Goal: Information Seeking & Learning: Find specific fact

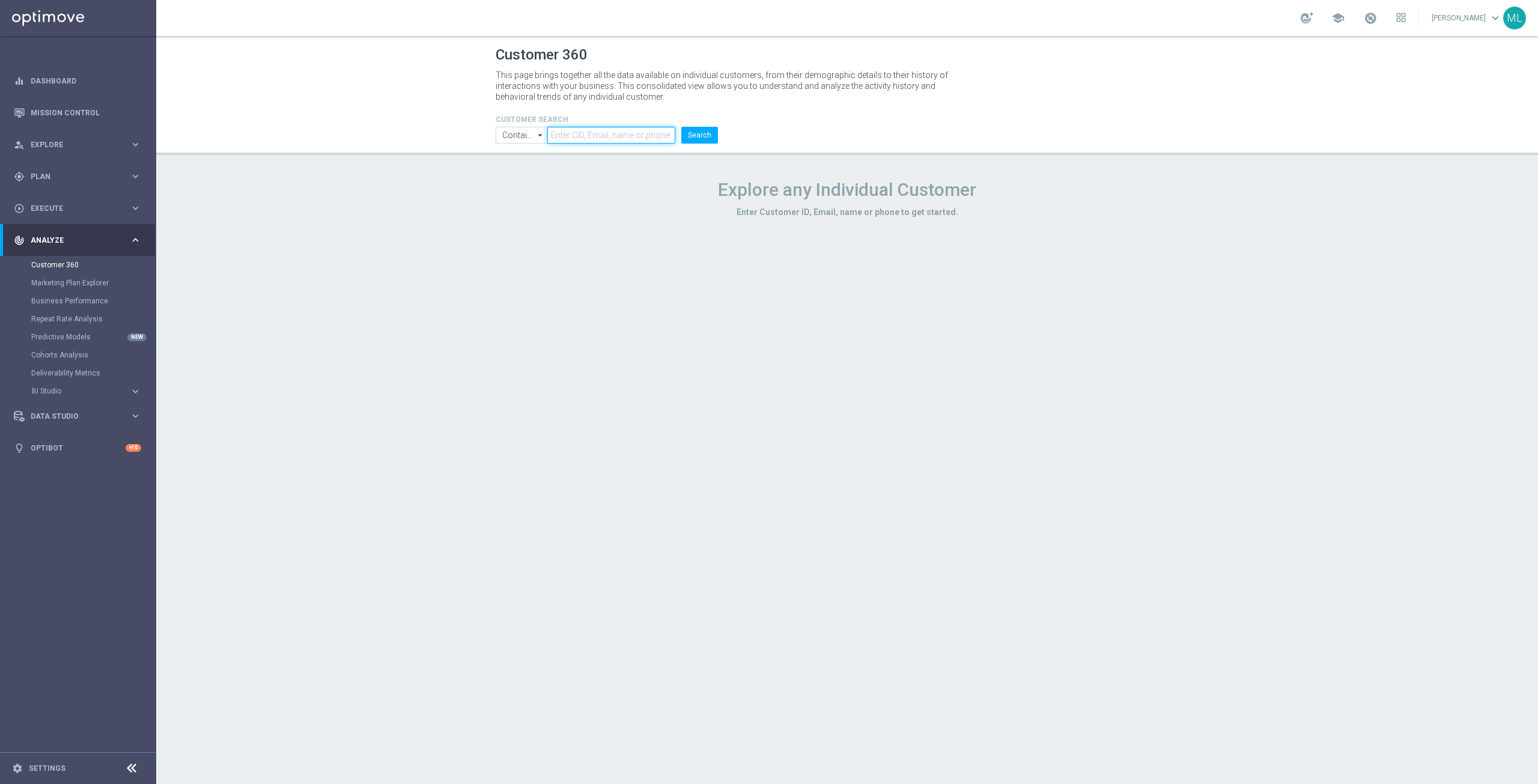
click at [599, 132] on input "text" at bounding box center [611, 135] width 128 height 16
paste input "916777"
type input "916777"
click at [692, 140] on button "Search" at bounding box center [700, 135] width 37 height 16
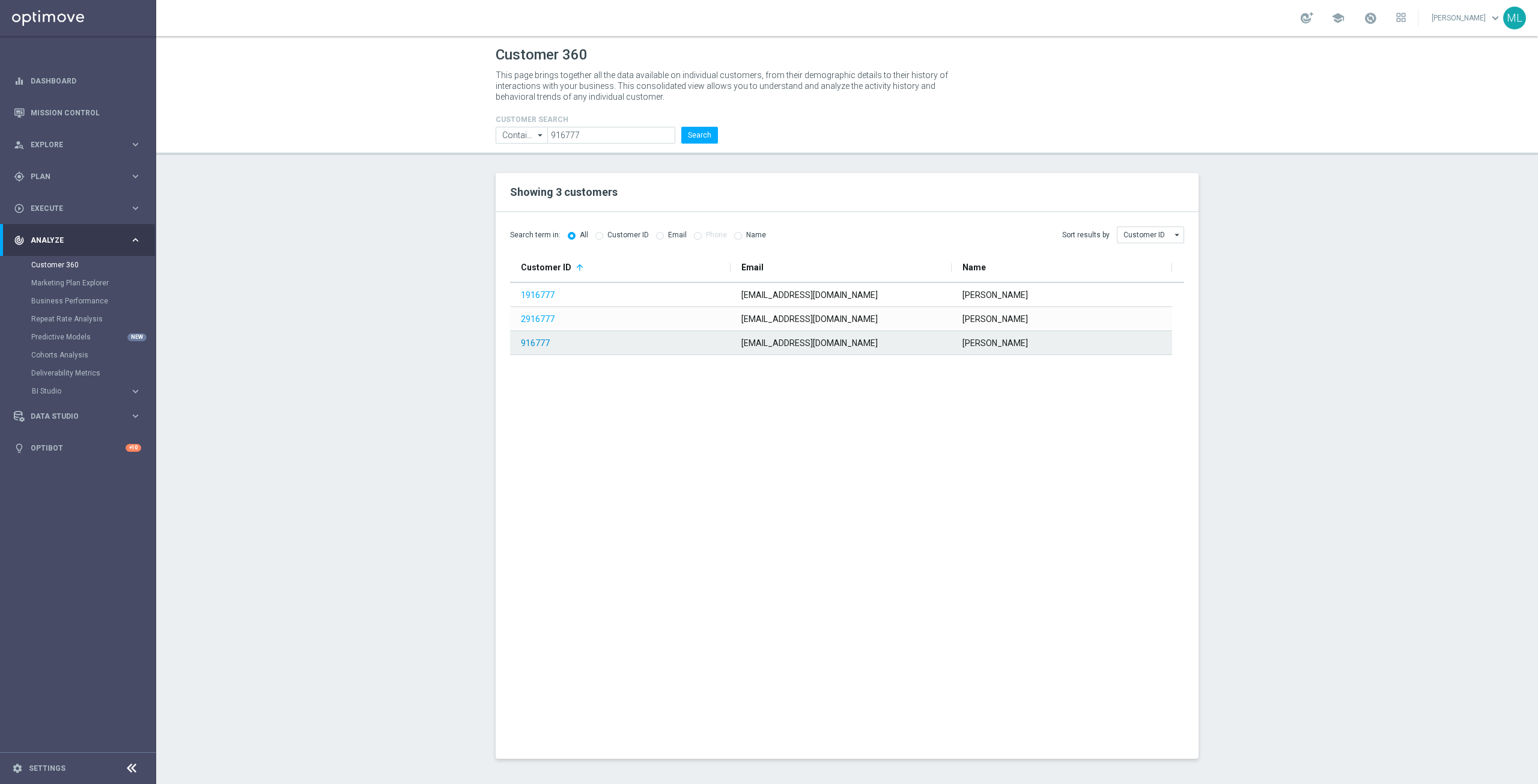
click at [530, 345] on link "916777" at bounding box center [535, 343] width 29 height 10
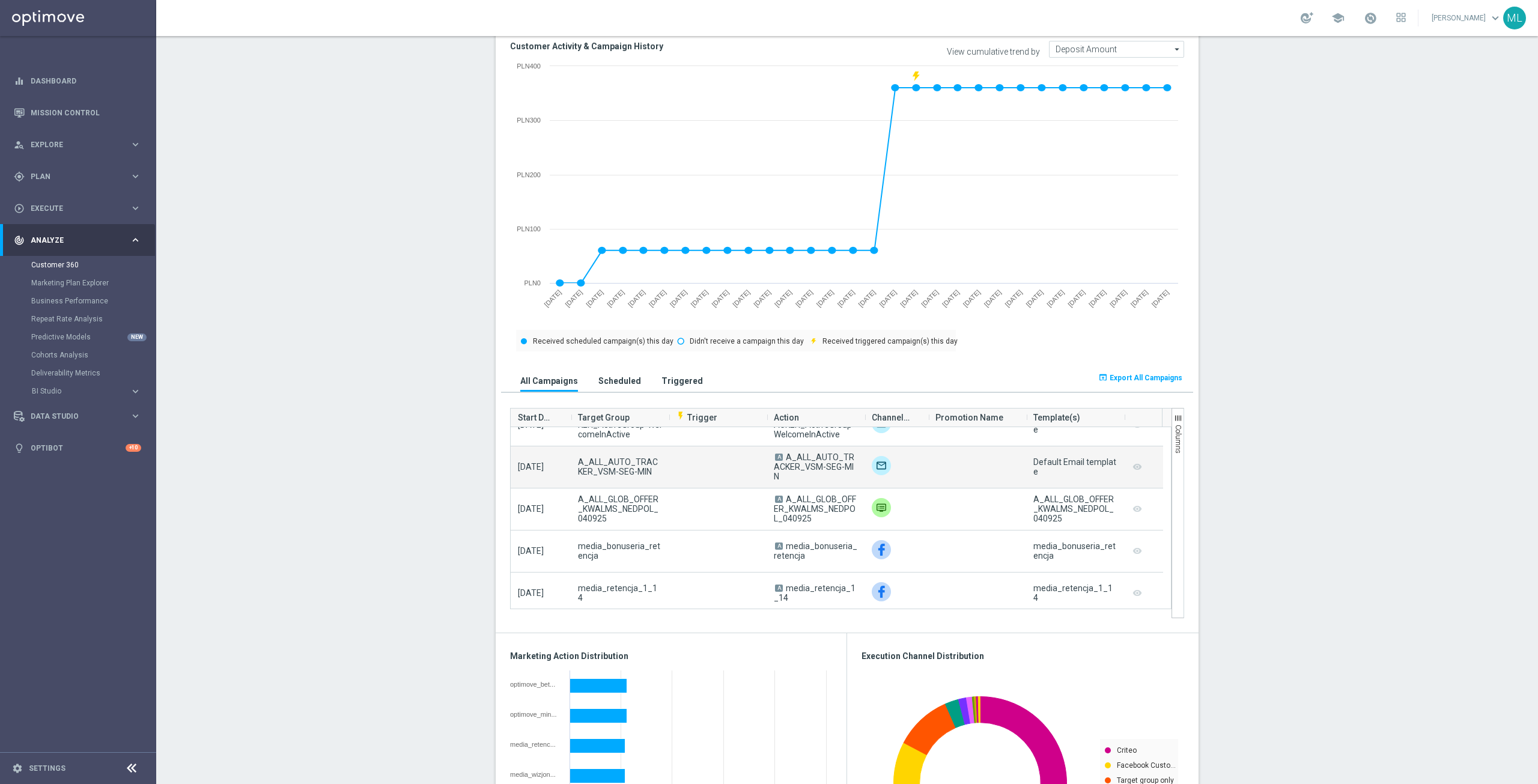
scroll to position [60, 0]
drag, startPoint x: 573, startPoint y: 457, endPoint x: 598, endPoint y: 485, distance: 37.5
click at [598, 485] on span "A_ALL_GLOB_OFFER_KWALMS_NEDPOL_040925" at bounding box center [620, 471] width 84 height 29
copy span "A_ALL_GLOB_OFFER_KWALMS_NEDPOL_040925"
click at [601, 484] on span "A_ALL_GLOB_OFFER_KWALMS_NEDPOL_040925" at bounding box center [620, 471] width 84 height 29
